Goal: Check status

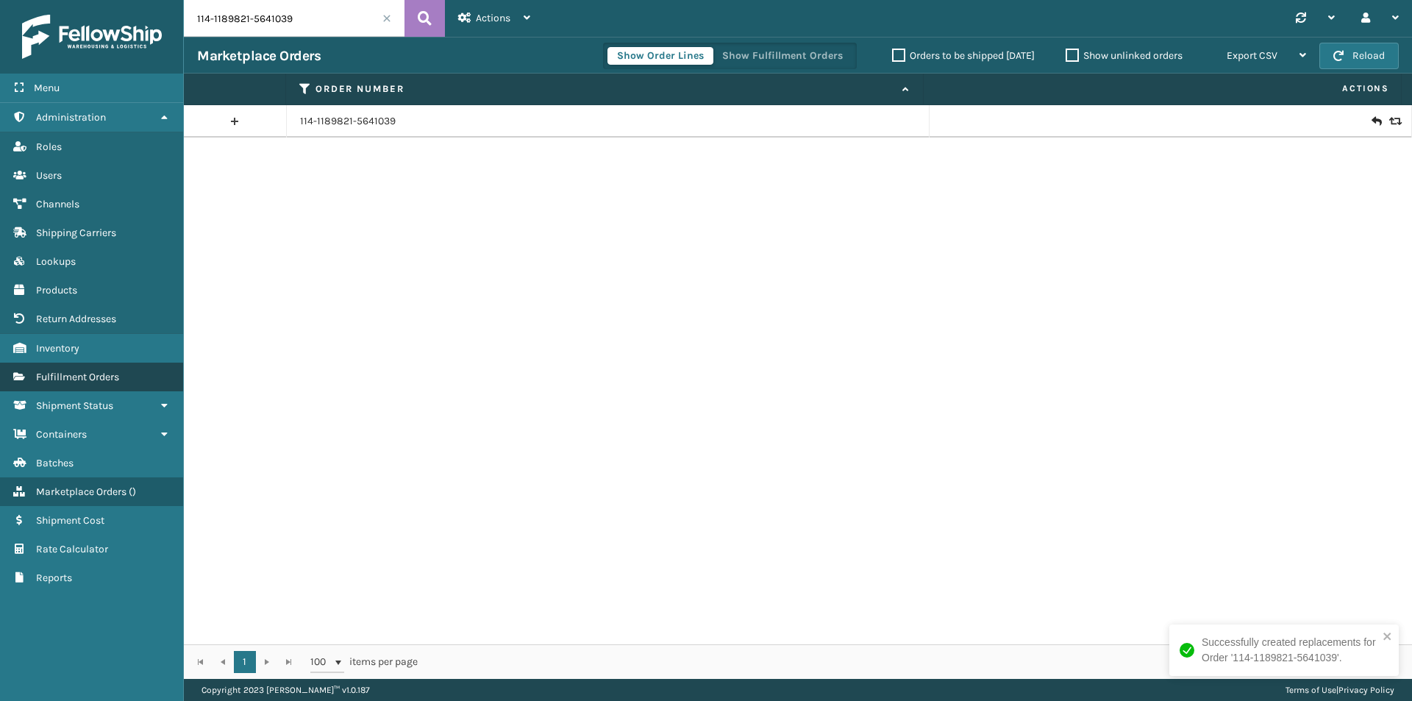
click at [130, 377] on link "Fulfillment Orders" at bounding box center [91, 377] width 183 height 29
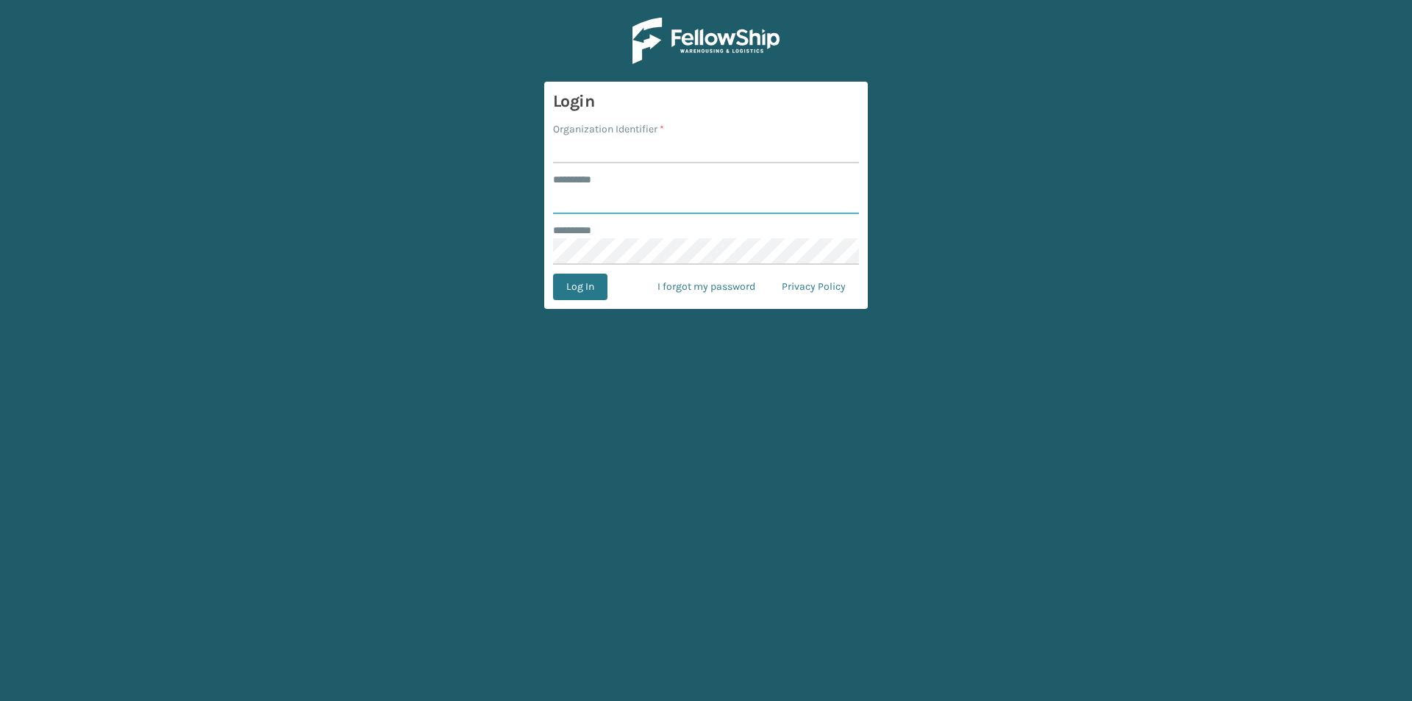
type input "*******"
click at [592, 153] on input "Organization Identifier *" at bounding box center [706, 150] width 306 height 26
type input "Plush"
click at [568, 282] on button "Log In" at bounding box center [580, 287] width 54 height 26
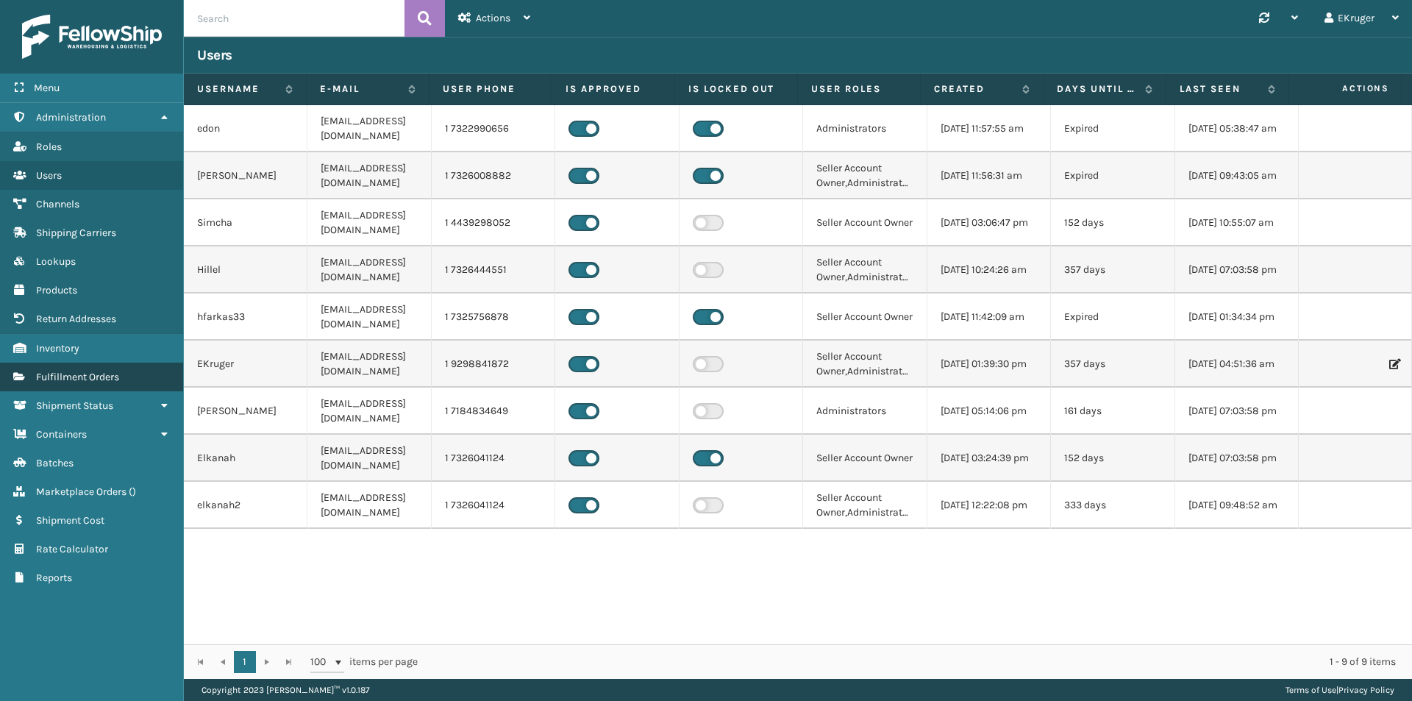
click at [81, 374] on span "Fulfillment Orders" at bounding box center [77, 377] width 83 height 13
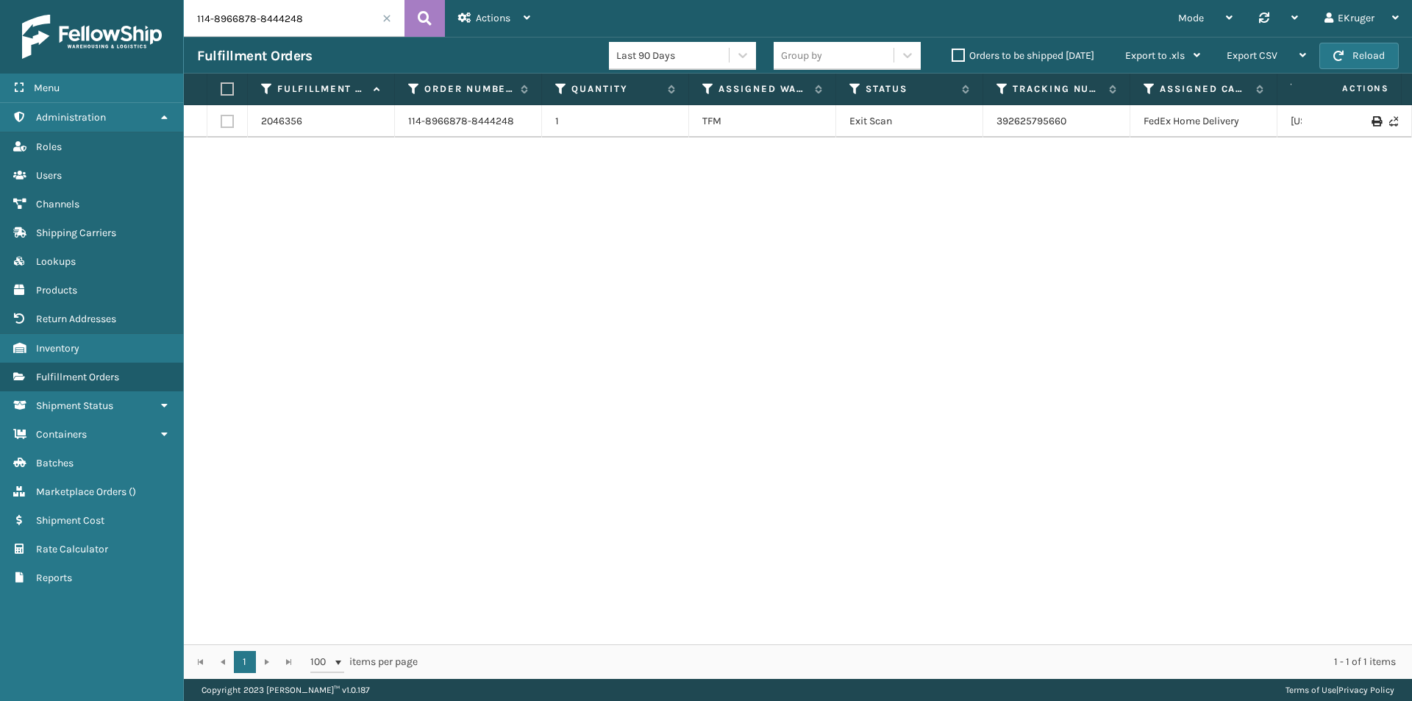
drag, startPoint x: 305, startPoint y: 19, endPoint x: 119, endPoint y: 32, distance: 186.5
click at [119, 0] on div "Menu Administration Roles Users Channels Shipping Carriers Lookups Products Ret…" at bounding box center [706, 0] width 1412 height 0
type input "v"
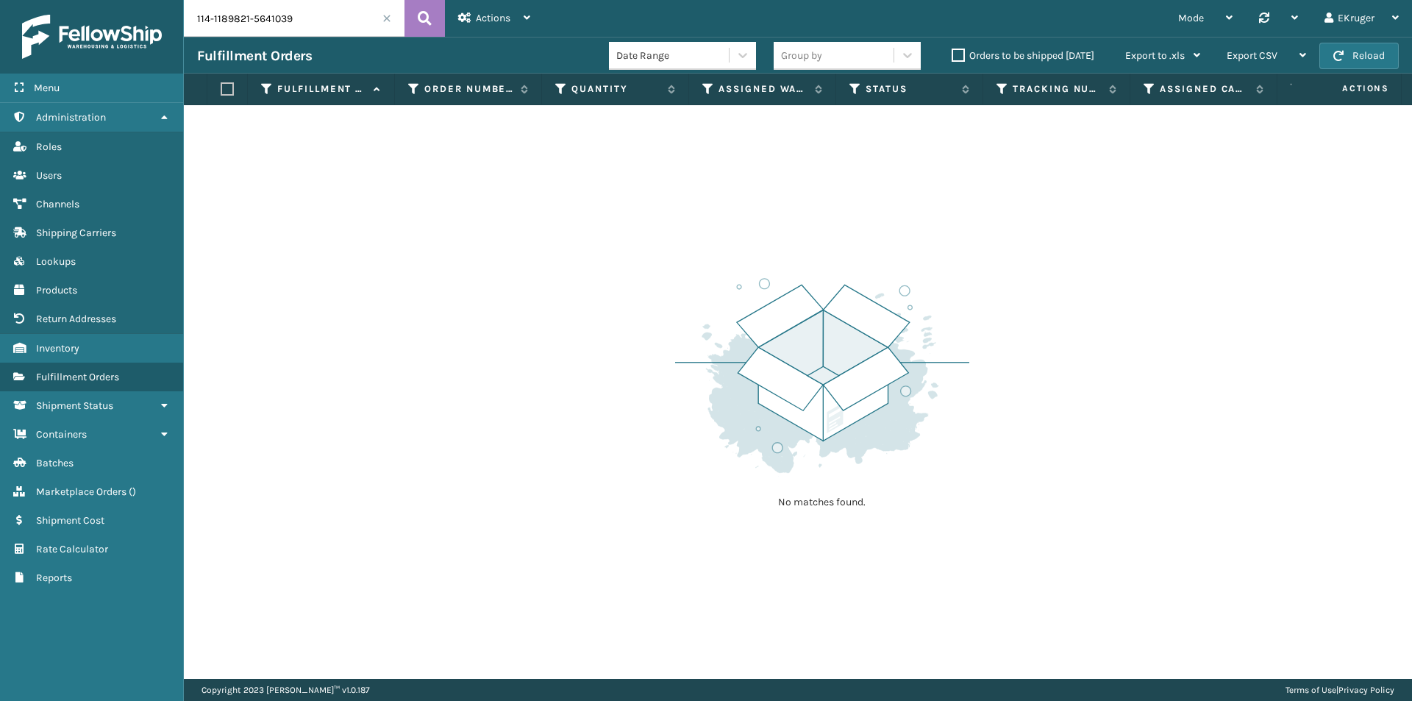
type input "114-1189821-5641039"
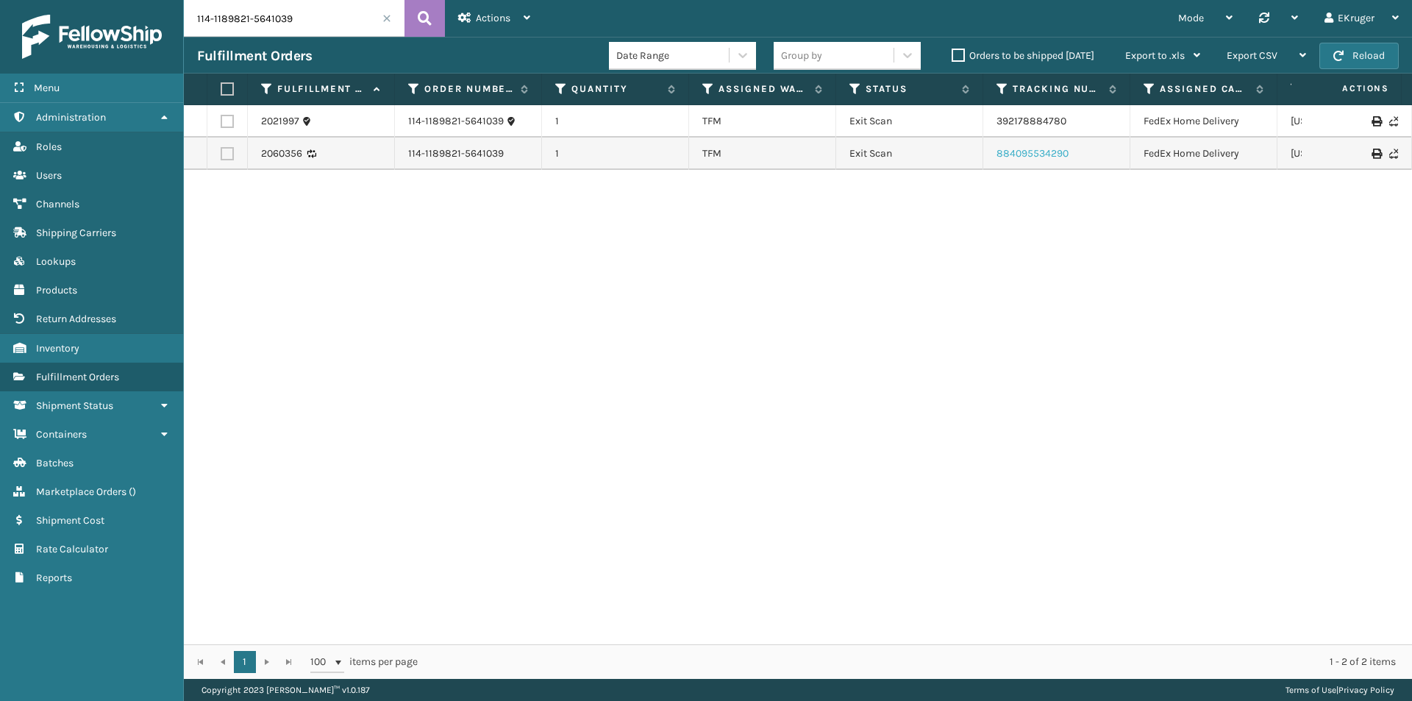
click at [1027, 155] on link "884095534290" at bounding box center [1033, 153] width 72 height 13
